Goal: Task Accomplishment & Management: Use online tool/utility

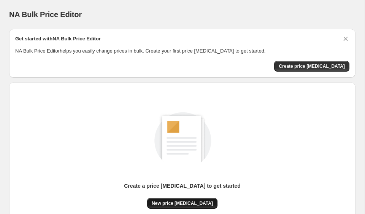
click at [192, 198] on button "New price [MEDICAL_DATA]" at bounding box center [182, 203] width 70 height 11
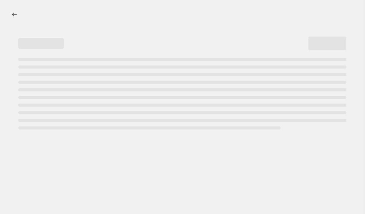
select select "percentage"
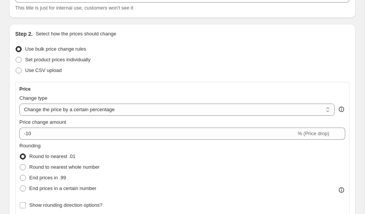
scroll to position [63, 0]
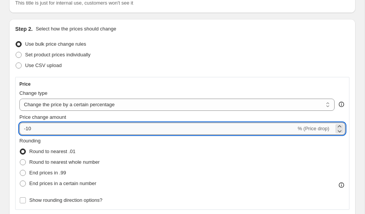
click at [95, 128] on input "-10" at bounding box center [157, 129] width 277 height 12
click at [93, 128] on input "-10" at bounding box center [157, 129] width 277 height 12
type input "-1"
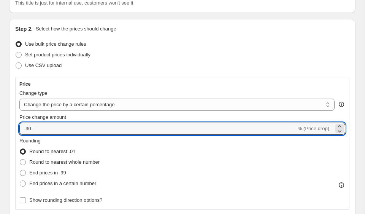
type input "-30"
click at [314, 90] on div "Change type" at bounding box center [177, 93] width 316 height 8
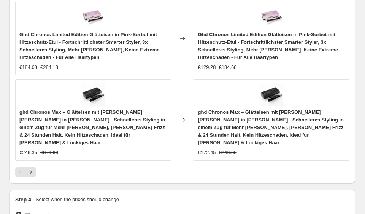
scroll to position [832, 0]
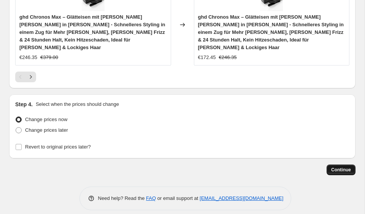
click at [346, 167] on span "Continue" at bounding box center [341, 170] width 20 height 6
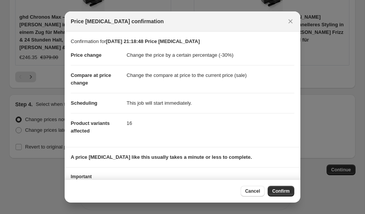
scroll to position [36, 0]
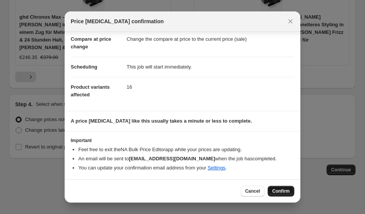
click at [284, 186] on button "Confirm" at bounding box center [281, 191] width 27 height 11
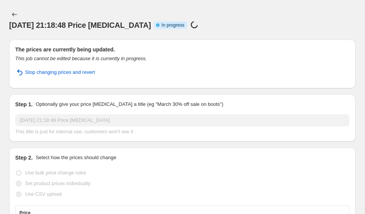
select select "percentage"
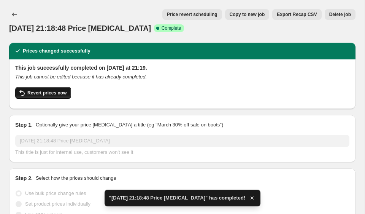
click at [57, 95] on span "Revert prices now" at bounding box center [46, 93] width 39 height 6
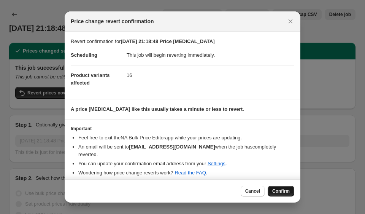
click at [286, 188] on span "Confirm" at bounding box center [282, 191] width 18 height 6
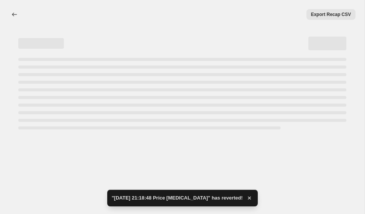
select select "percentage"
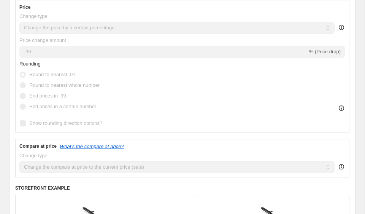
scroll to position [186, 0]
